Goal: Contribute content: Add original content to the website for others to see

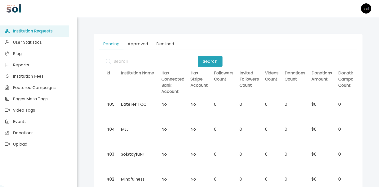
click at [72, 55] on div "Institution Requests User Statistics Blog Reports Institution Fees Featured Cam…" at bounding box center [38, 120] width 77 height 206
click at [67, 55] on link "Blog" at bounding box center [34, 53] width 69 height 11
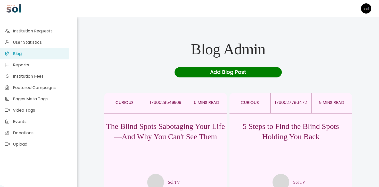
click at [190, 119] on div "The Blind Spots Sabotaging Your Life—And Why You Can't See Them Sol TV" at bounding box center [165, 152] width 123 height 77
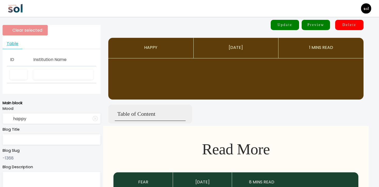
click at [72, 76] on input "text" at bounding box center [63, 75] width 60 height 11
type input "Sol TV"
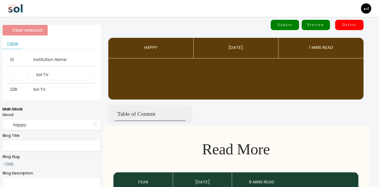
type input "curious"
type input "The Blind Spots Sabotaging Your Life—And Why You Can't See Them"
type textarea "Your biggest problems stem from habits and reactions you don’t even notice."
type input "Sol TV"
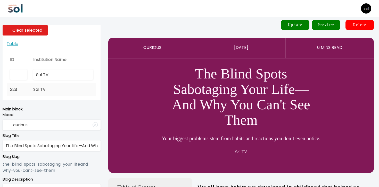
type input "Sol TV"
click at [57, 89] on td "Sol TV" at bounding box center [63, 89] width 66 height 12
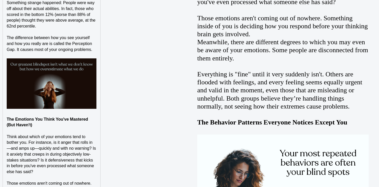
scroll to position [574, 0]
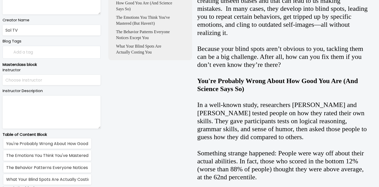
scroll to position [260, 0]
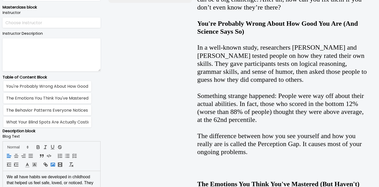
click at [54, 166] on rect "button" at bounding box center [53, 164] width 4 height 3
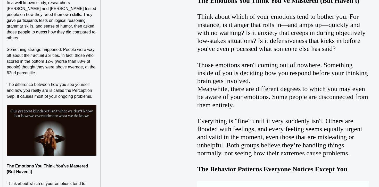
scroll to position [533, 0]
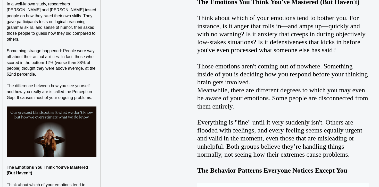
click at [79, 163] on p at bounding box center [52, 162] width 90 height 6
click at [16, 98] on span "The difference between how you see yourself and how you really are is called th…" at bounding box center [50, 92] width 86 height 16
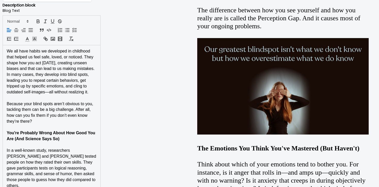
scroll to position [387, 0]
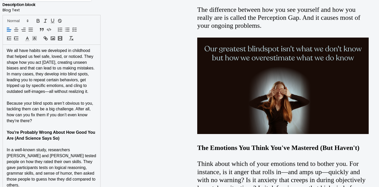
click at [54, 63] on span "We all have habits we developed in childhood that helped us feel safe, loved, o…" at bounding box center [52, 70] width 90 height 45
click at [36, 114] on span "Because your blind spots aren’t obvious to you, tackling them can be a big chal…" at bounding box center [51, 112] width 88 height 22
drag, startPoint x: 79, startPoint y: 70, endPoint x: 7, endPoint y: 66, distance: 72.7
click at [7, 66] on span "We all have habits we developed in childhood that helped us feel safe, loved, o…" at bounding box center [52, 70] width 90 height 45
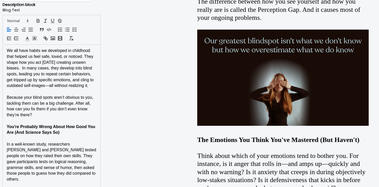
click at [24, 70] on span "We all have habits we developed in childhood that helped us feel safe, loved, o…" at bounding box center [51, 67] width 88 height 39
click at [20, 70] on span "We all have habits we developed in childhood that helped us feel safe, loved, o…" at bounding box center [51, 67] width 88 height 39
click at [21, 68] on span "We all have habits we developed in childhood that helped us feel safe, loved, o…" at bounding box center [51, 67] width 88 height 39
click at [41, 71] on span "We all have habits we developed in childhood that helped us feel safe, loved, o…" at bounding box center [51, 67] width 88 height 39
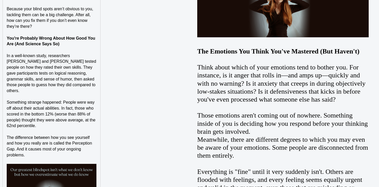
scroll to position [482, 0]
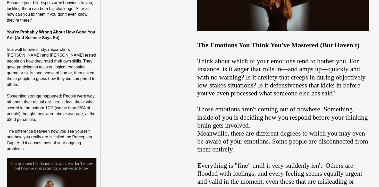
click at [76, 142] on span "The difference between how you see yourself and how you really are is called th…" at bounding box center [50, 140] width 86 height 22
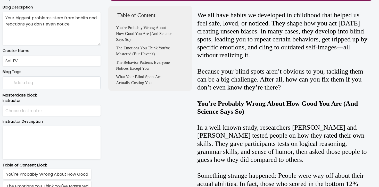
scroll to position [0, 0]
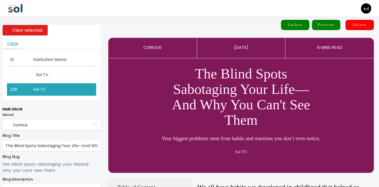
click at [287, 25] on button "Update" at bounding box center [295, 25] width 28 height 10
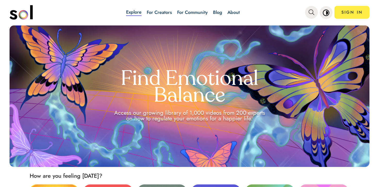
click at [217, 12] on link "Blog" at bounding box center [217, 12] width 9 height 7
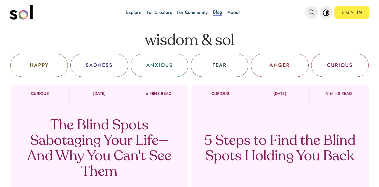
click at [133, 134] on p "The Blind Spots Sabotaging Your Life—And Why You Can't See Them" at bounding box center [99, 149] width 152 height 62
